Goal: Check status: Check status

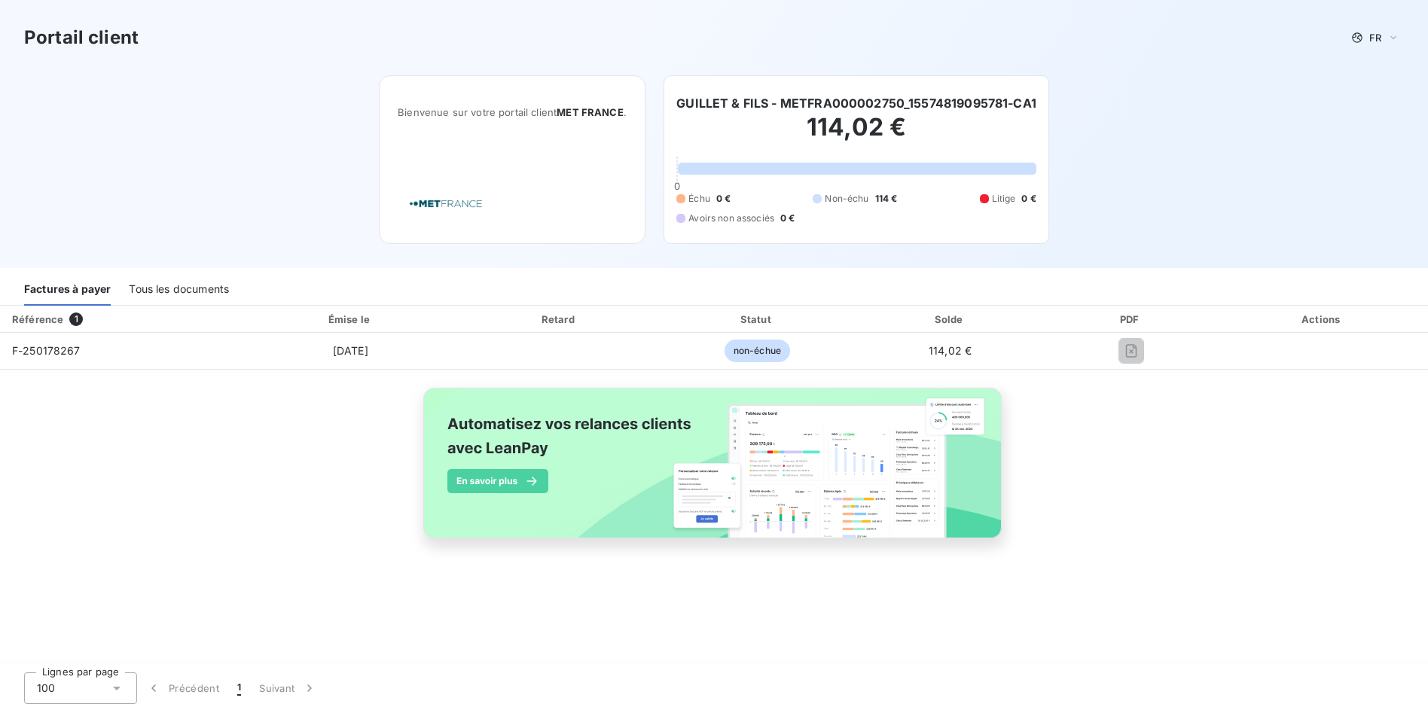
click at [155, 290] on div "Tous les documents" at bounding box center [179, 290] width 100 height 32
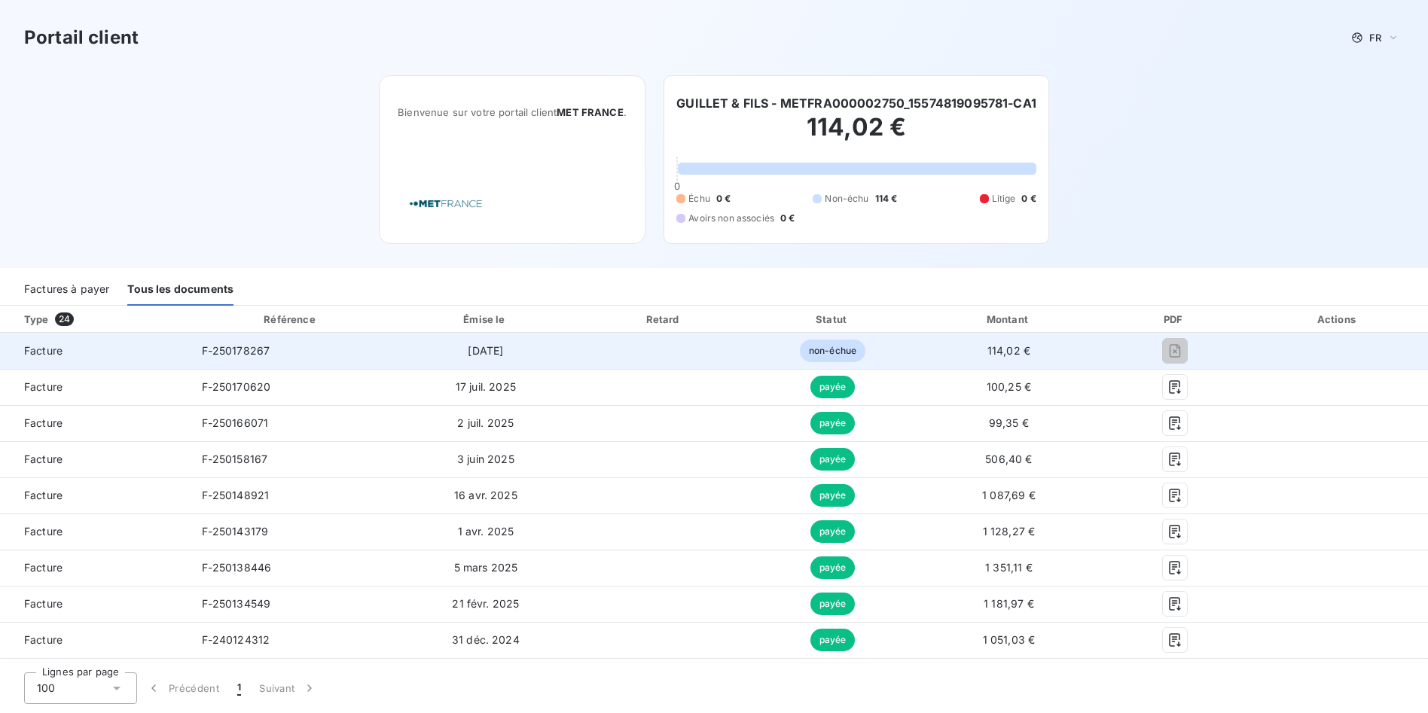
click at [993, 352] on span "114,02 €" at bounding box center [1008, 350] width 43 height 13
click at [822, 351] on span "non-échue" at bounding box center [833, 351] width 66 height 23
click at [468, 356] on span "[DATE]" at bounding box center [485, 350] width 35 height 13
click at [1278, 351] on td at bounding box center [1338, 351] width 180 height 36
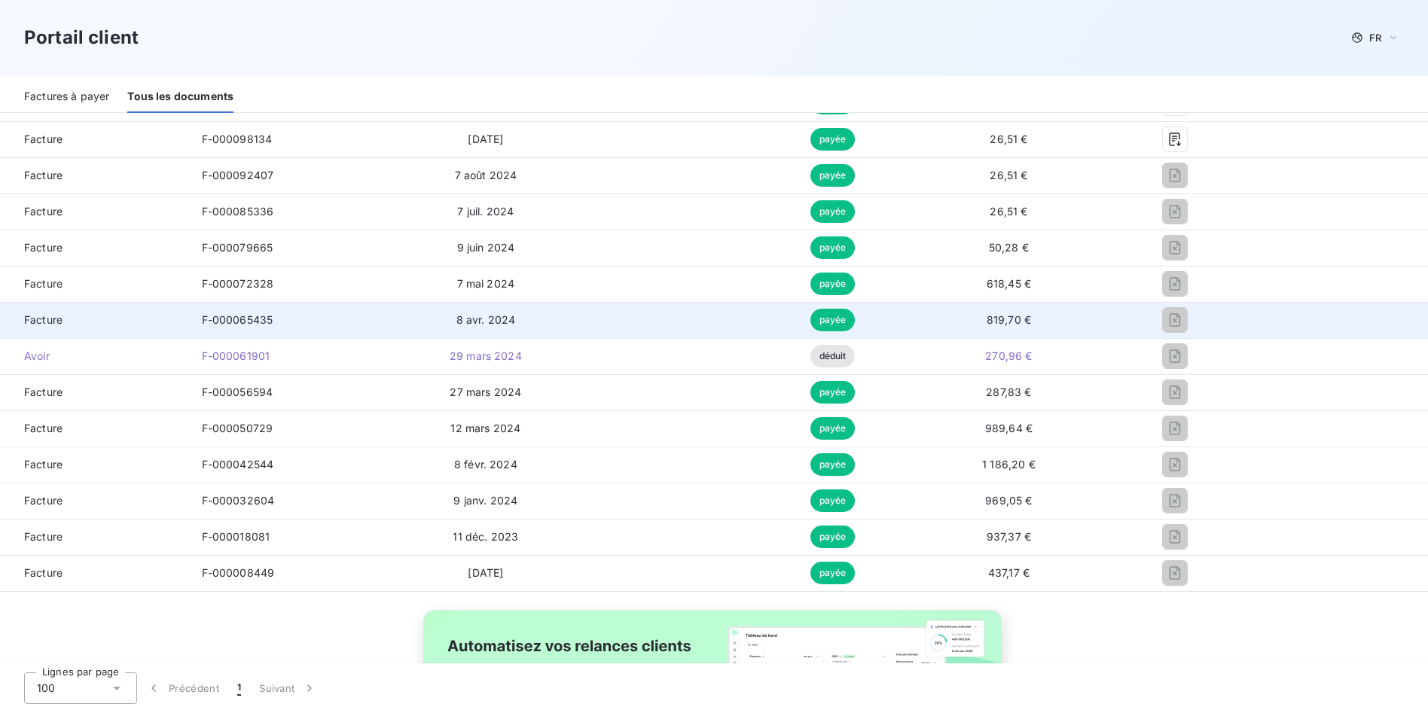
scroll to position [740, 0]
